Goal: Task Accomplishment & Management: Manage account settings

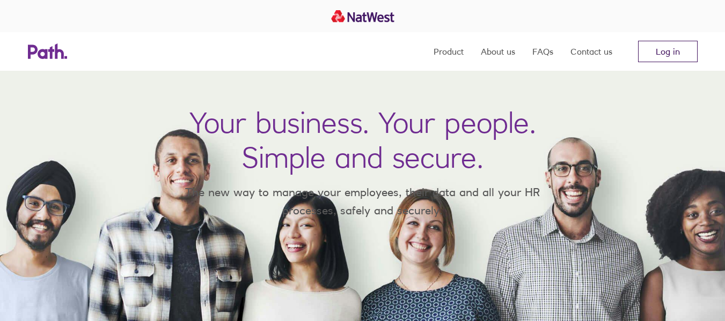
click at [663, 52] on link "Log in" at bounding box center [668, 51] width 60 height 21
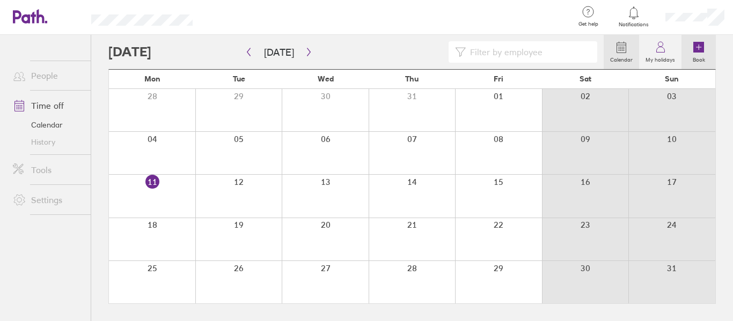
click at [702, 49] on icon at bounding box center [698, 47] width 11 height 11
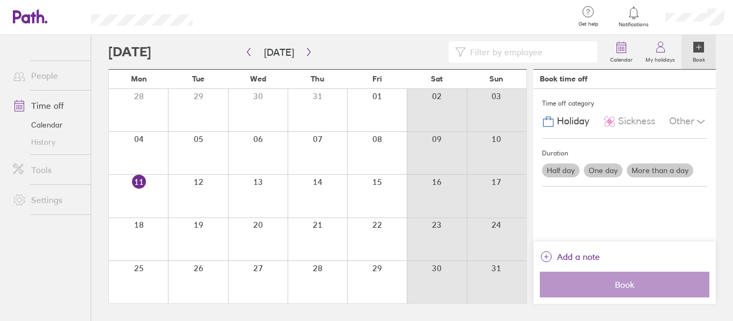
click at [600, 171] on label "One day" at bounding box center [603, 171] width 39 height 14
click at [0, 0] on input "One day" at bounding box center [0, 0] width 0 height 0
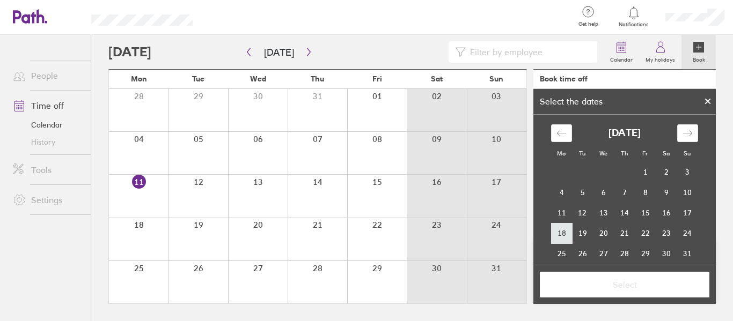
click at [560, 230] on td "18" at bounding box center [561, 233] width 21 height 20
click at [620, 288] on span "Select" at bounding box center [624, 285] width 155 height 10
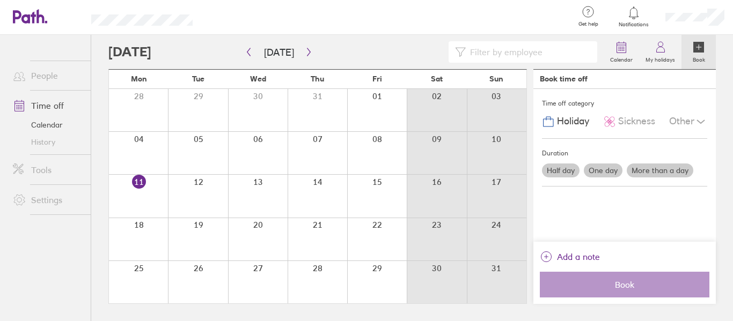
drag, startPoint x: 522, startPoint y: 24, endPoint x: 514, endPoint y: 18, distance: 10.0
click at [514, 18] on div at bounding box center [387, 17] width 355 height 35
click at [636, 11] on icon at bounding box center [633, 12] width 13 height 13
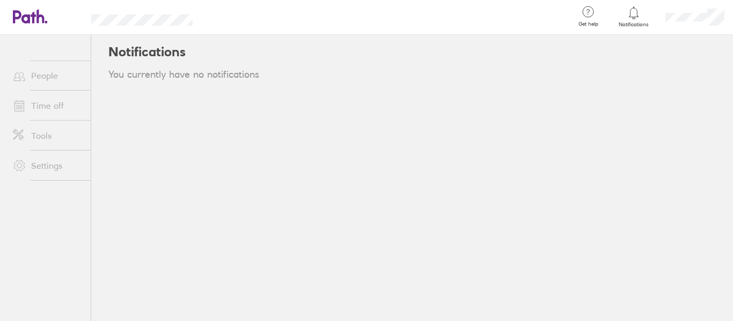
click at [588, 13] on icon at bounding box center [588, 11] width 13 height 13
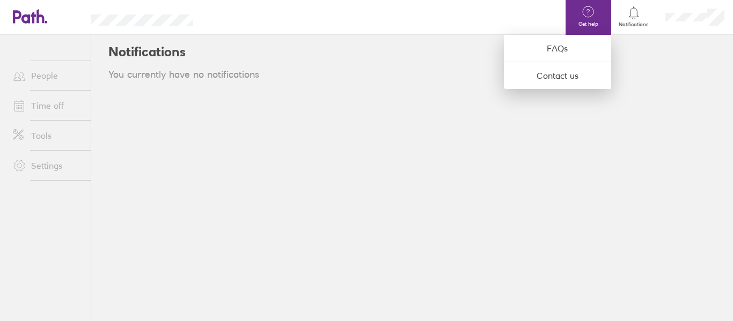
click at [699, 13] on div at bounding box center [366, 160] width 733 height 321
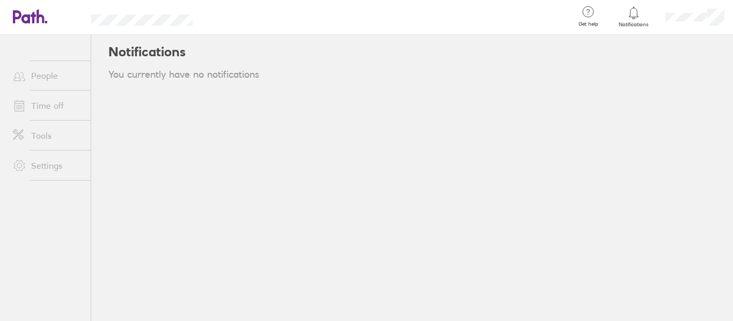
click at [37, 78] on link "People" at bounding box center [47, 75] width 86 height 21
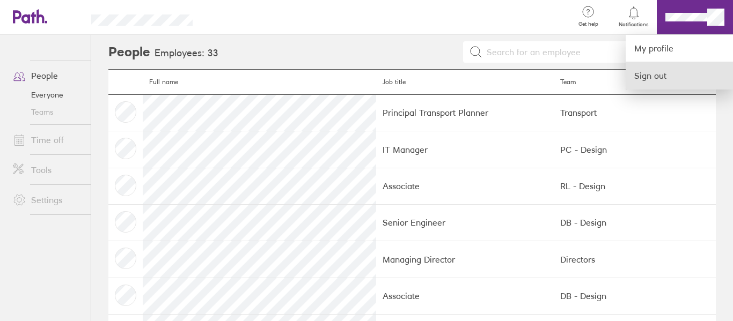
click at [649, 79] on link "Sign out" at bounding box center [679, 75] width 107 height 27
